Goal: Transaction & Acquisition: Purchase product/service

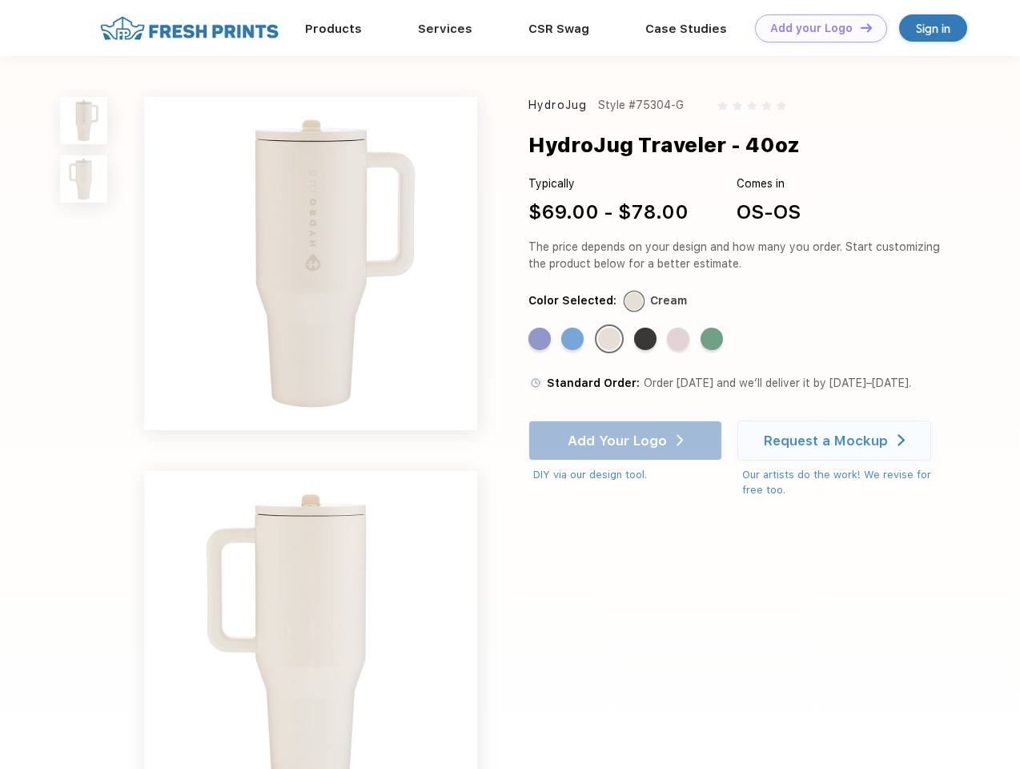
click at [815, 28] on link "Add your Logo Design Tool" at bounding box center [821, 28] width 132 height 28
click at [0, 0] on div "Design Tool" at bounding box center [0, 0] width 0 height 0
click at [859, 27] on link "Add your Logo Design Tool" at bounding box center [821, 28] width 132 height 28
click at [84, 120] on img at bounding box center [83, 120] width 47 height 47
click at [84, 179] on img at bounding box center [83, 178] width 47 height 47
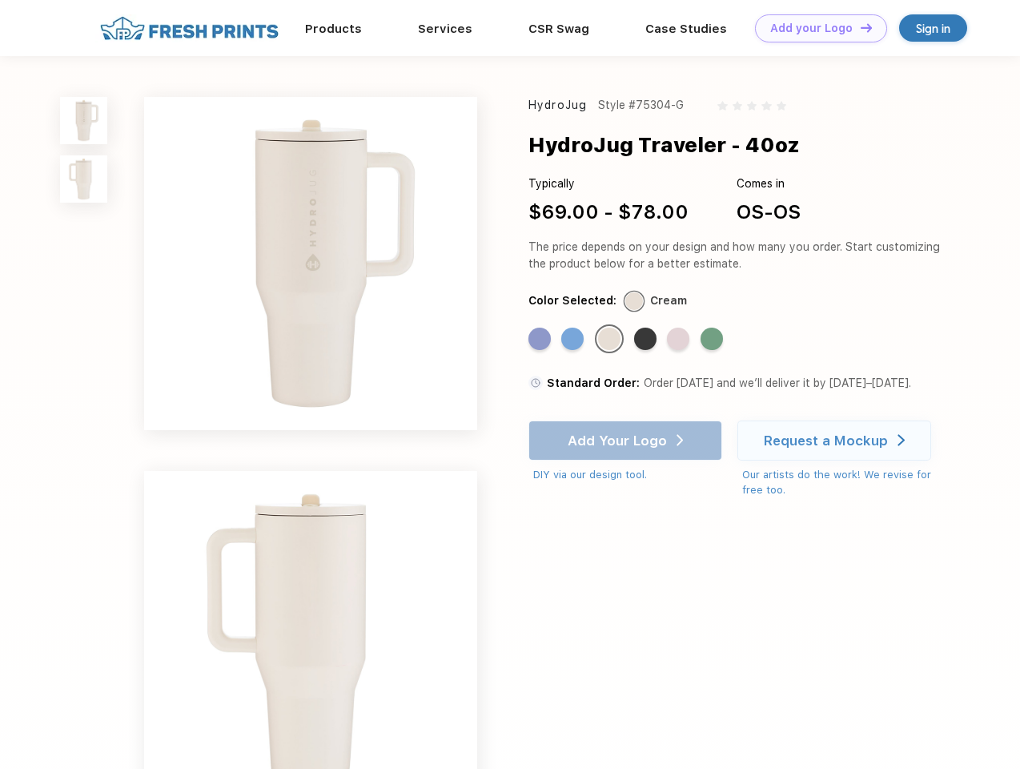
click at [541, 340] on div "Standard Color" at bounding box center [539, 338] width 22 height 22
click at [574, 340] on div "Standard Color" at bounding box center [572, 338] width 22 height 22
click at [611, 340] on div "Standard Color" at bounding box center [609, 338] width 22 height 22
click at [647, 340] on div "Standard Color" at bounding box center [645, 338] width 22 height 22
click at [680, 340] on div "Standard Color" at bounding box center [678, 338] width 22 height 22
